Goal: Transaction & Acquisition: Purchase product/service

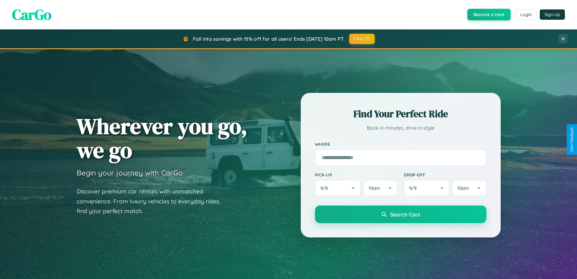
scroll to position [1166, 0]
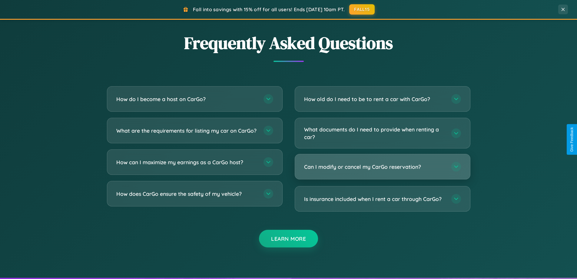
click at [382, 166] on h3 "Can I modify or cancel my CarGo reservation?" at bounding box center [374, 167] width 141 height 8
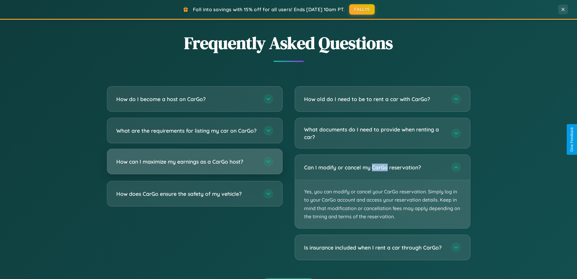
click at [195, 165] on h3 "How can I maximize my earnings as a CarGo host?" at bounding box center [186, 162] width 141 height 8
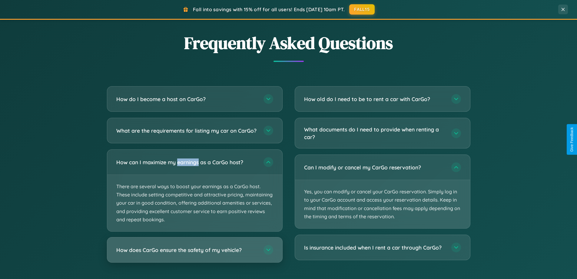
click at [195, 253] on h3 "How does CarGo ensure the safety of my vehicle?" at bounding box center [186, 250] width 141 height 8
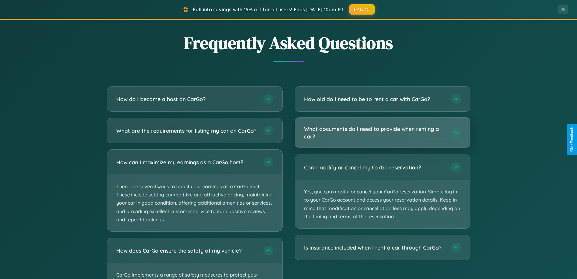
click at [382, 132] on h3 "What documents do I need to provide when renting a car?" at bounding box center [374, 132] width 141 height 15
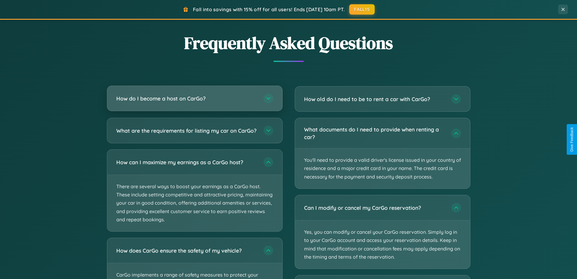
click at [195, 98] on h3 "How do I become a host on CarGo?" at bounding box center [186, 99] width 141 height 8
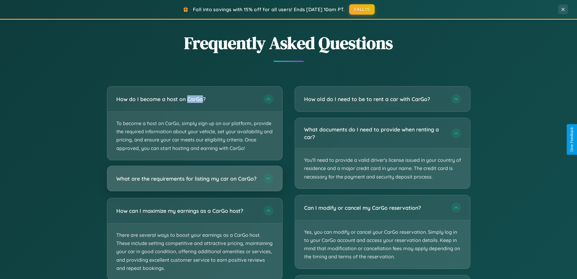
click at [195, 181] on h3 "What are the requirements for listing my car on CarGo?" at bounding box center [186, 178] width 141 height 8
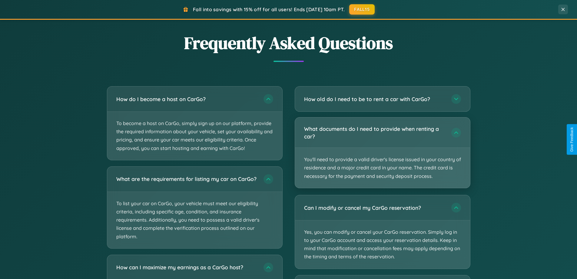
click at [382, 152] on p "You'll need to provide a valid driver's license issued in your country of resid…" at bounding box center [382, 168] width 175 height 40
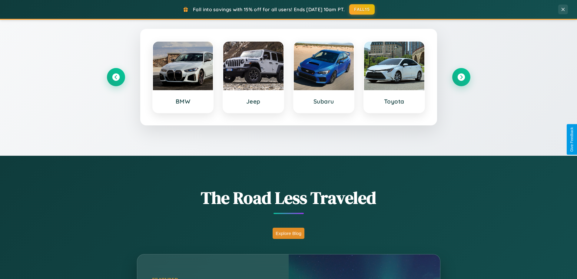
scroll to position [18, 0]
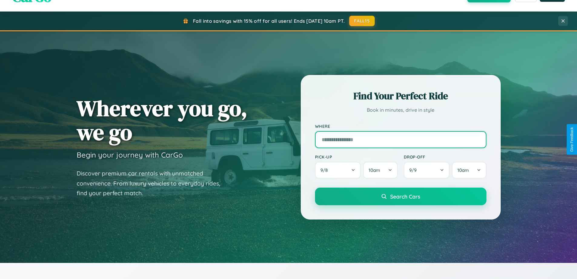
click at [401, 139] on input "text" at bounding box center [401, 139] width 172 height 17
type input "**********"
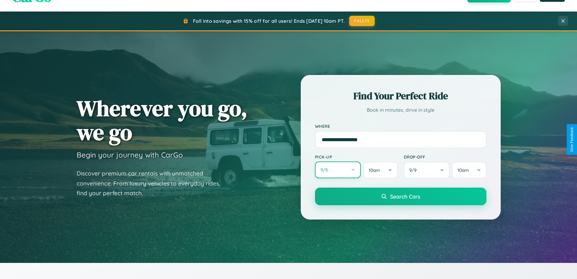
click at [338, 170] on button "9 / 8" at bounding box center [338, 169] width 46 height 17
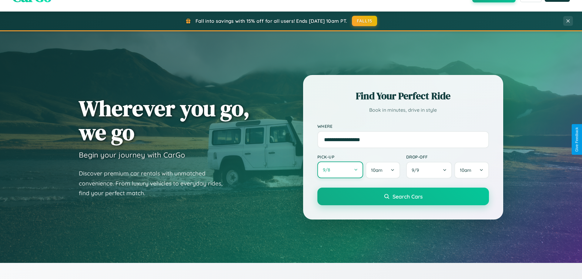
select select "*"
select select "****"
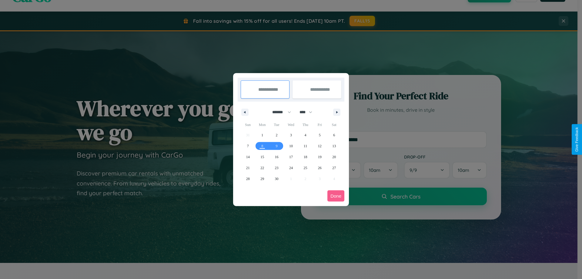
drag, startPoint x: 279, startPoint y: 112, endPoint x: 291, endPoint y: 122, distance: 15.5
click at [279, 112] on select "******* ******** ***** ***** *** **** **** ****** ********* ******* ******** **…" at bounding box center [281, 112] width 26 height 10
select select "**"
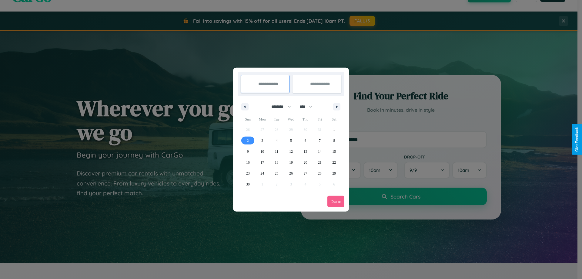
click at [248, 140] on span "2" at bounding box center [248, 140] width 2 height 11
type input "**********"
click at [334, 140] on span "8" at bounding box center [334, 140] width 2 height 11
type input "**********"
click at [336, 201] on button "Done" at bounding box center [335, 200] width 17 height 11
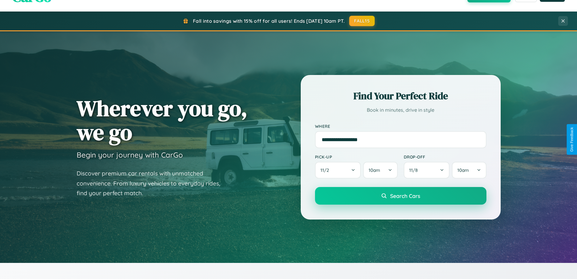
click at [401, 195] on span "Search Cars" at bounding box center [405, 195] width 30 height 7
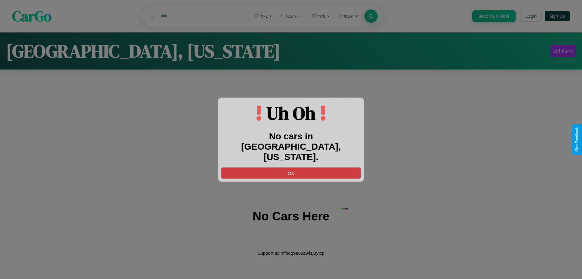
click at [291, 167] on button "OK" at bounding box center [290, 172] width 139 height 11
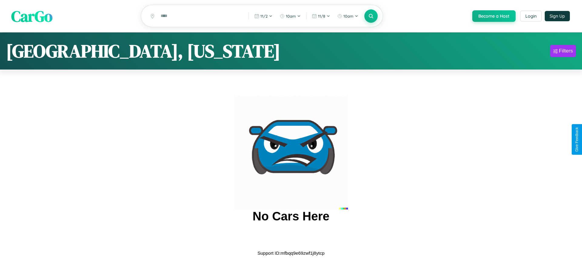
click at [32, 16] on span "CarGo" at bounding box center [31, 15] width 41 height 21
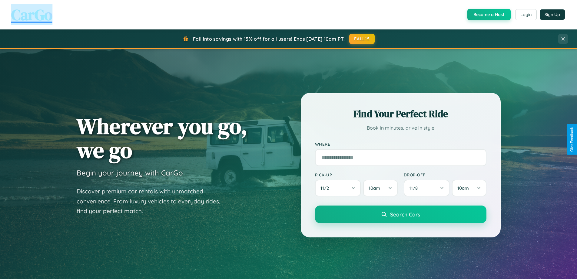
scroll to position [18, 0]
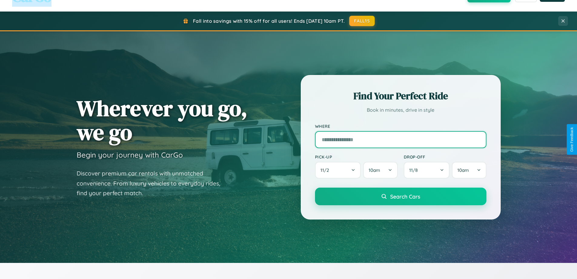
click at [401, 139] on input "text" at bounding box center [401, 139] width 172 height 17
type input "****"
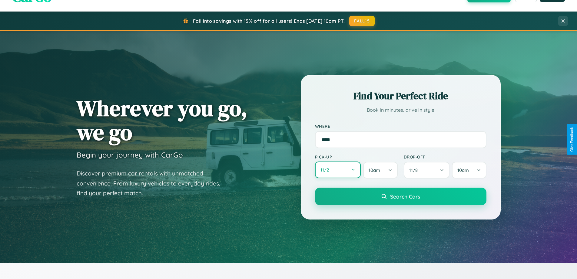
click at [338, 170] on button "11 / 2" at bounding box center [338, 169] width 46 height 17
select select "*"
select select "****"
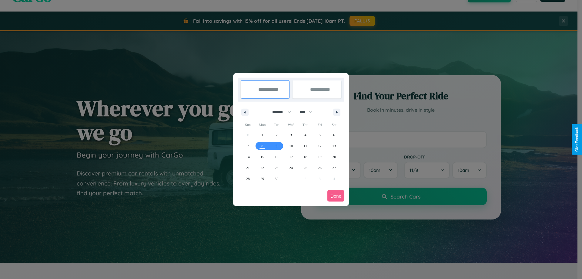
click at [279, 112] on select "******* ******** ***** ***** *** **** **** ****** ********* ******* ******** **…" at bounding box center [281, 112] width 26 height 10
select select "*"
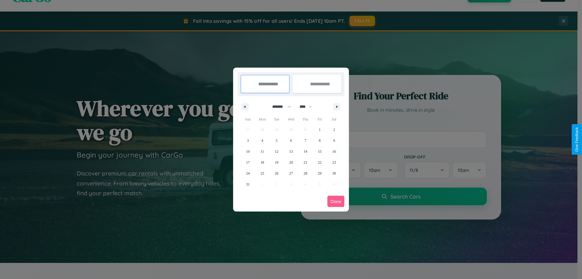
drag, startPoint x: 309, startPoint y: 106, endPoint x: 291, endPoint y: 122, distance: 23.2
click at [309, 106] on select "**** **** **** **** **** **** **** **** **** **** **** **** **** **** **** ****…" at bounding box center [305, 107] width 18 height 10
select select "****"
click at [248, 184] on span "30" at bounding box center [248, 184] width 4 height 11
type input "**********"
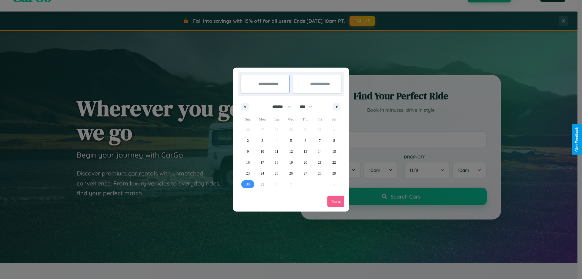
type input "**********"
click at [337, 106] on icon "button" at bounding box center [337, 106] width 3 height 2
select select "*"
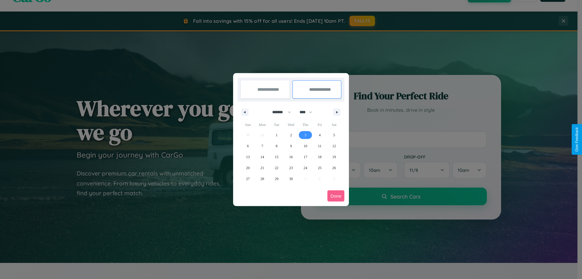
click at [305, 135] on span "3" at bounding box center [305, 134] width 2 height 11
type input "**********"
select select "*"
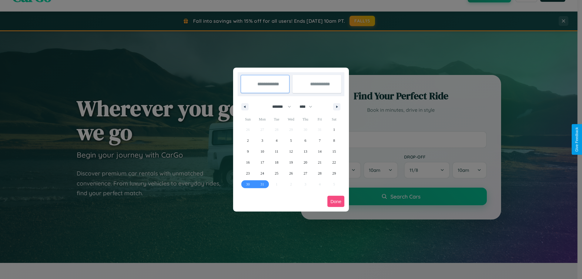
click at [336, 201] on button "Done" at bounding box center [335, 200] width 17 height 11
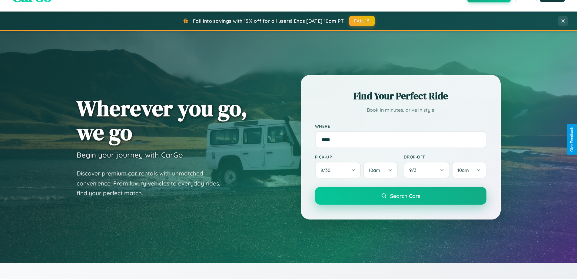
click at [401, 195] on span "Search Cars" at bounding box center [405, 195] width 30 height 7
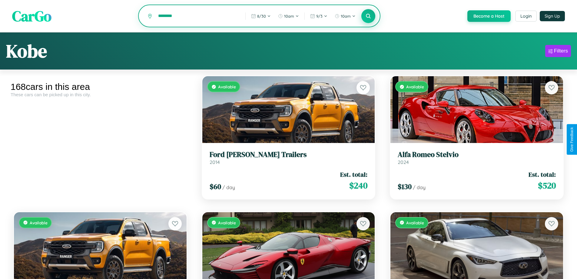
type input "********"
click at [368, 16] on icon at bounding box center [369, 16] width 6 height 6
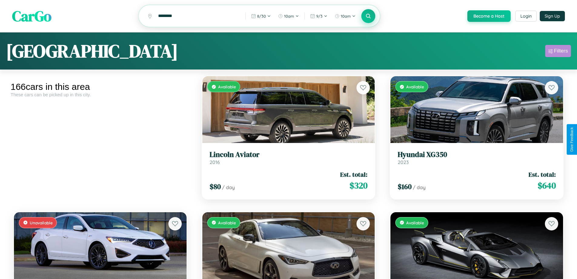
click at [558, 52] on div "Filters" at bounding box center [561, 51] width 14 height 6
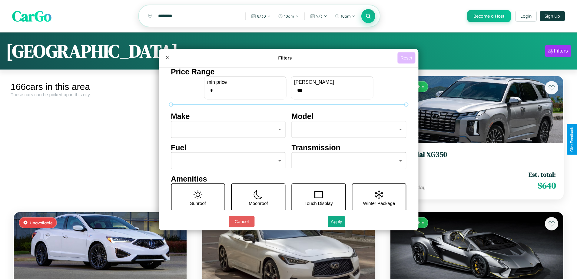
click at [407, 58] on button "Reset" at bounding box center [407, 57] width 18 height 11
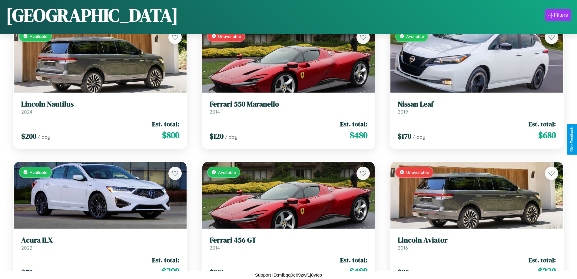
scroll to position [1714, 0]
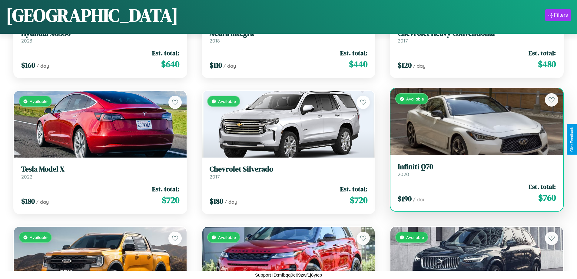
click at [473, 169] on h3 "Infiniti Q70" at bounding box center [477, 166] width 158 height 9
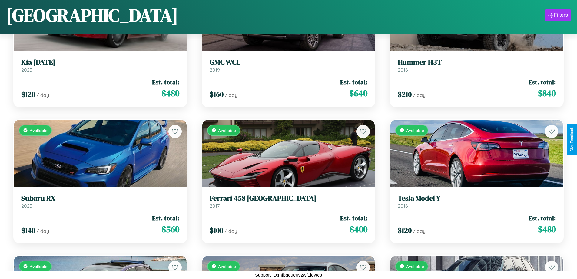
scroll to position [7142, 0]
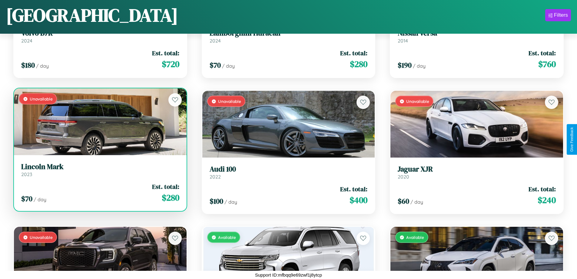
click at [99, 170] on h3 "[PERSON_NAME]" at bounding box center [100, 166] width 158 height 9
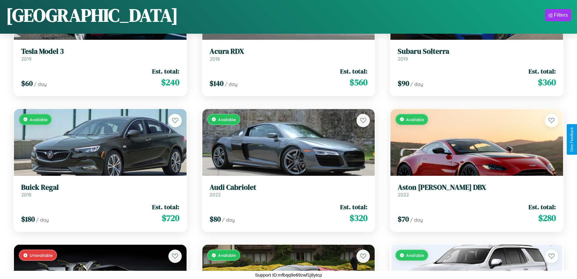
scroll to position [3206, 0]
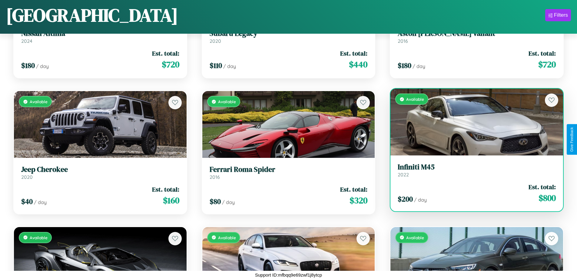
click at [473, 171] on link "Infiniti M45 2022" at bounding box center [477, 169] width 158 height 15
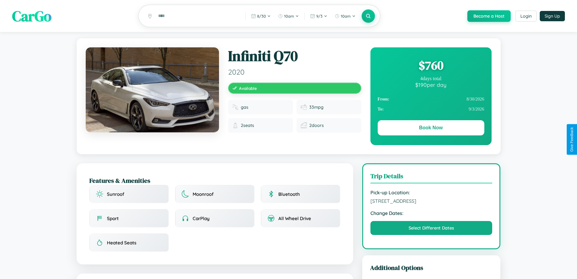
click at [431, 66] on div "$ 760" at bounding box center [431, 65] width 107 height 16
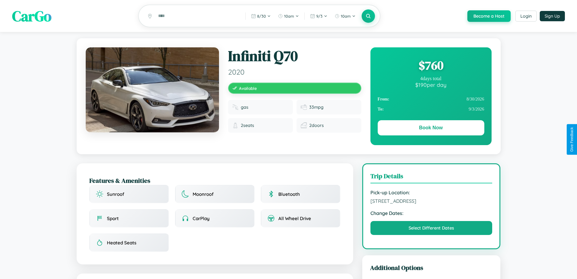
click at [431, 66] on div "$ 760" at bounding box center [431, 65] width 107 height 16
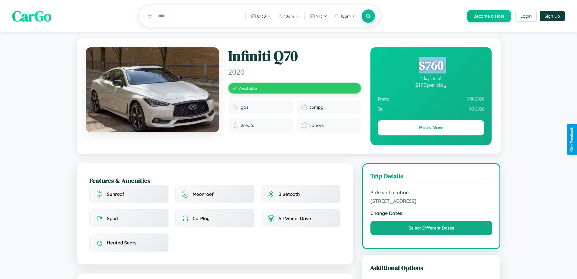
click at [431, 66] on div "$ 760" at bounding box center [431, 65] width 107 height 16
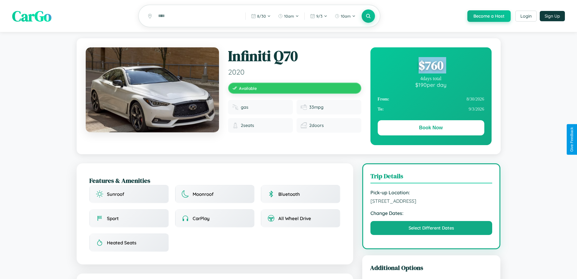
click at [431, 66] on div "$ 760" at bounding box center [431, 65] width 107 height 16
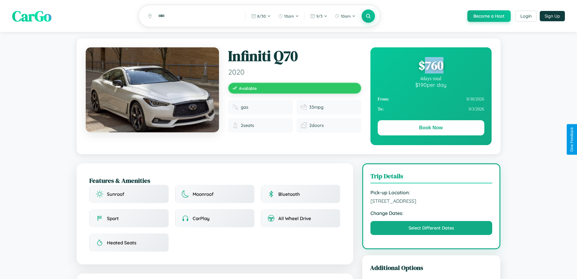
click at [431, 66] on div "$ 760" at bounding box center [431, 65] width 107 height 16
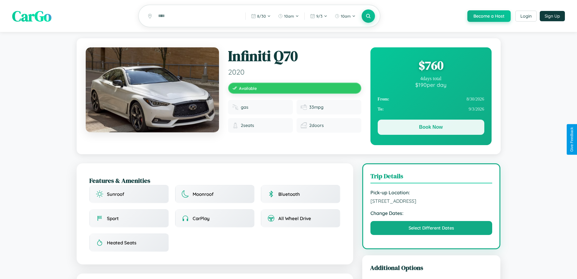
click at [431, 128] on button "Book Now" at bounding box center [431, 126] width 107 height 15
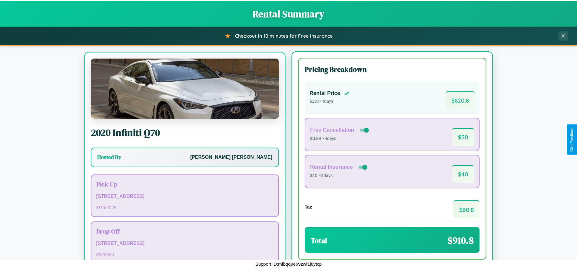
scroll to position [28, 0]
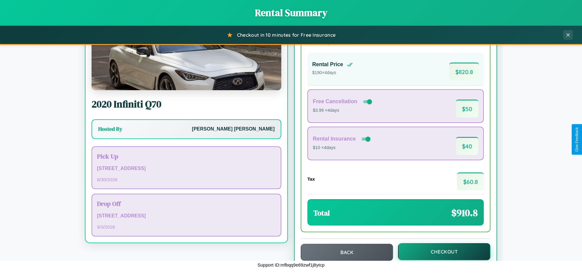
click at [440, 251] on button "Checkout" at bounding box center [444, 251] width 92 height 17
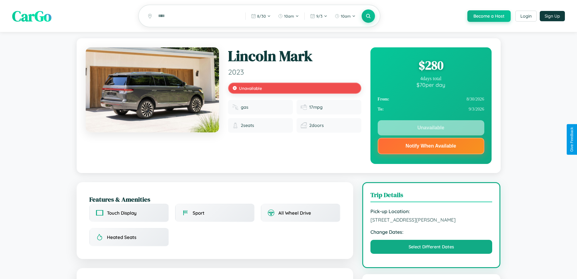
scroll to position [218, 0]
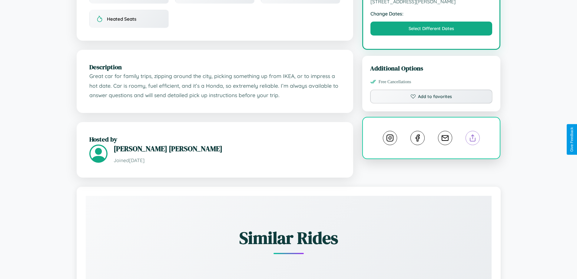
click at [473, 139] on line at bounding box center [473, 137] width 0 height 4
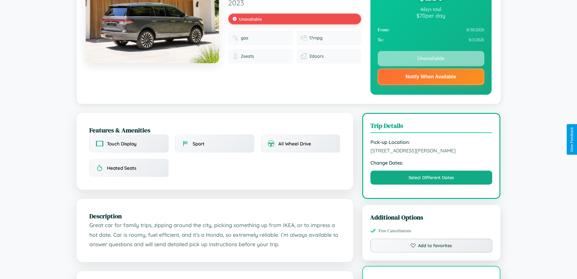
scroll to position [81, 0]
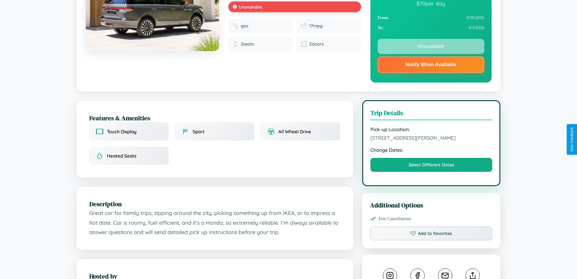
click at [432, 138] on span "6766 Smith Street Budapest Hungary 26578" at bounding box center [432, 138] width 122 height 6
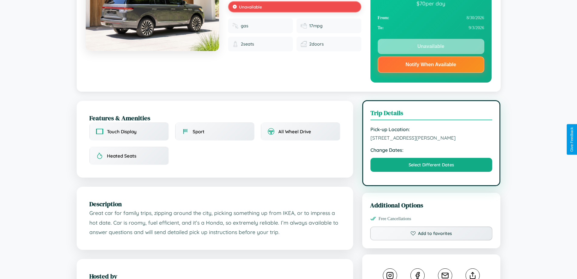
click at [432, 138] on span "6766 Smith Street Budapest Hungary 26578" at bounding box center [432, 138] width 122 height 6
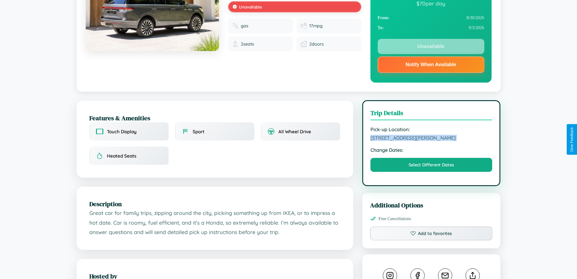
click at [432, 138] on span "6766 Smith Street Budapest Hungary 26578" at bounding box center [432, 138] width 122 height 6
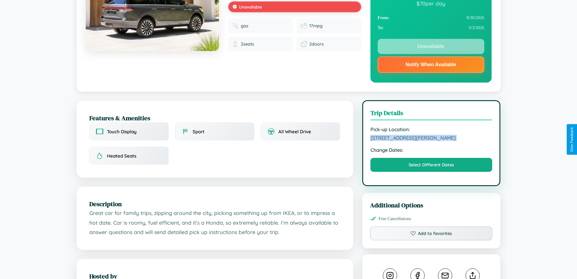
click at [432, 138] on span "6766 Smith Street Budapest Hungary 26578" at bounding box center [432, 138] width 122 height 6
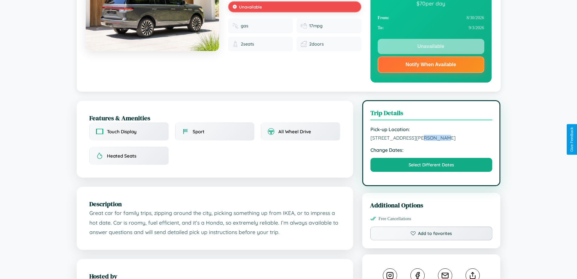
click at [432, 138] on span "6766 Smith Street Budapest Hungary 26578" at bounding box center [432, 138] width 122 height 6
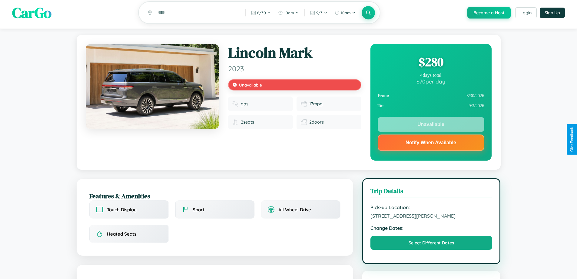
scroll to position [0, 0]
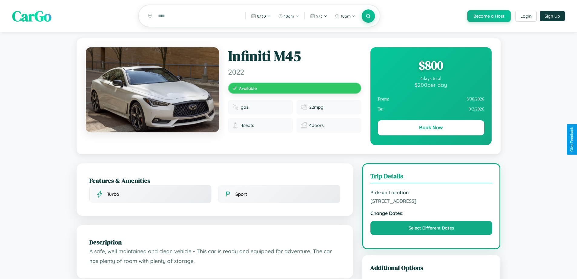
click at [431, 66] on div "$ 800" at bounding box center [431, 65] width 107 height 16
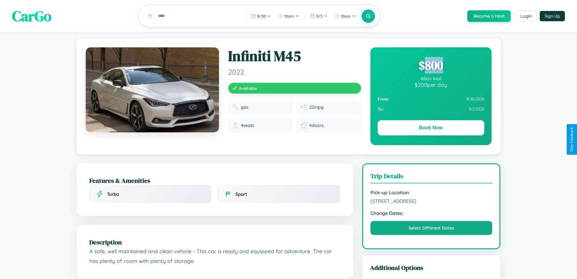
click at [431, 66] on div "$ 800" at bounding box center [431, 65] width 107 height 16
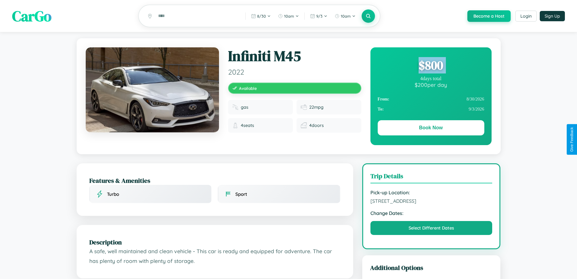
click at [431, 66] on div "$ 800" at bounding box center [431, 65] width 107 height 16
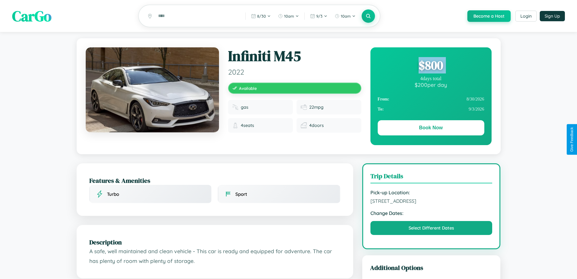
click at [431, 66] on div "$ 800" at bounding box center [431, 65] width 107 height 16
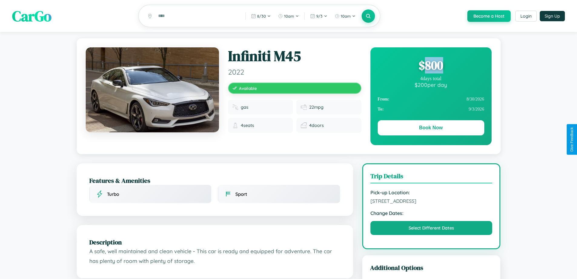
click at [431, 66] on div "$ 800" at bounding box center [431, 65] width 107 height 16
